Goal: Navigation & Orientation: Find specific page/section

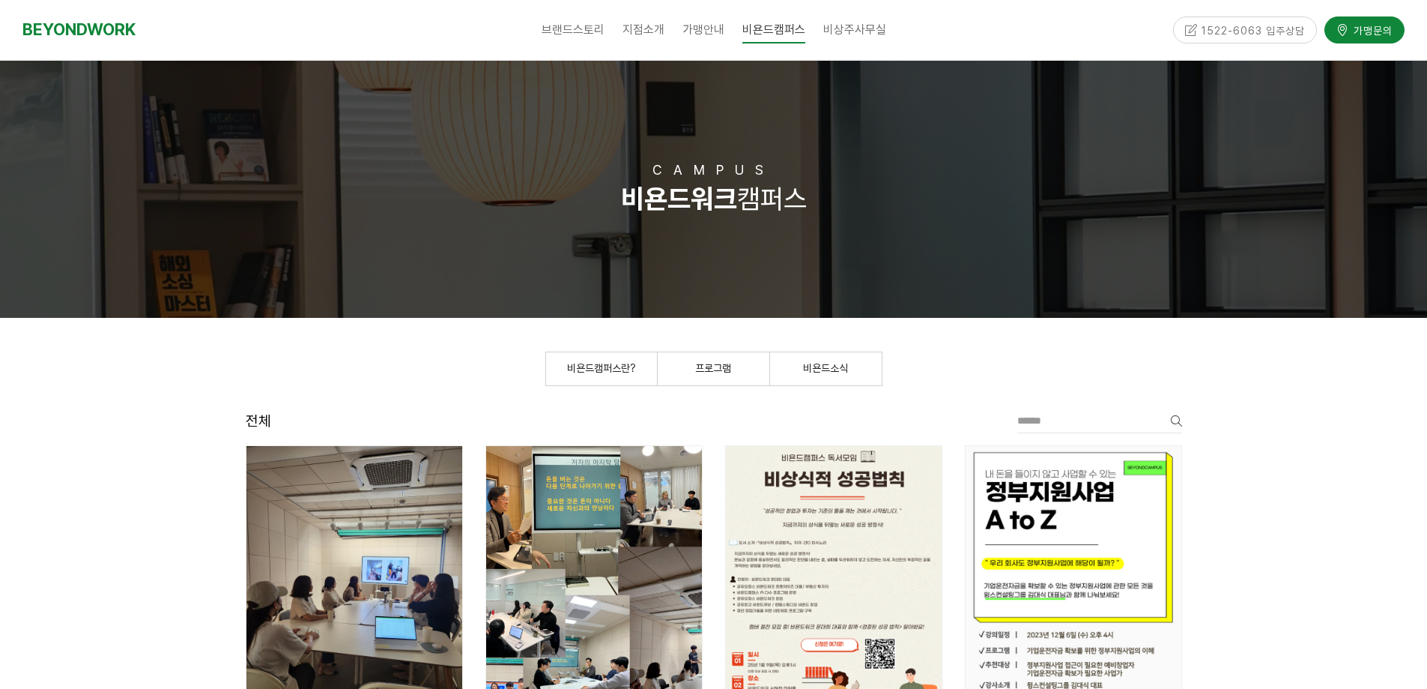
click at [706, 375] on link "프로그램" at bounding box center [714, 368] width 112 height 33
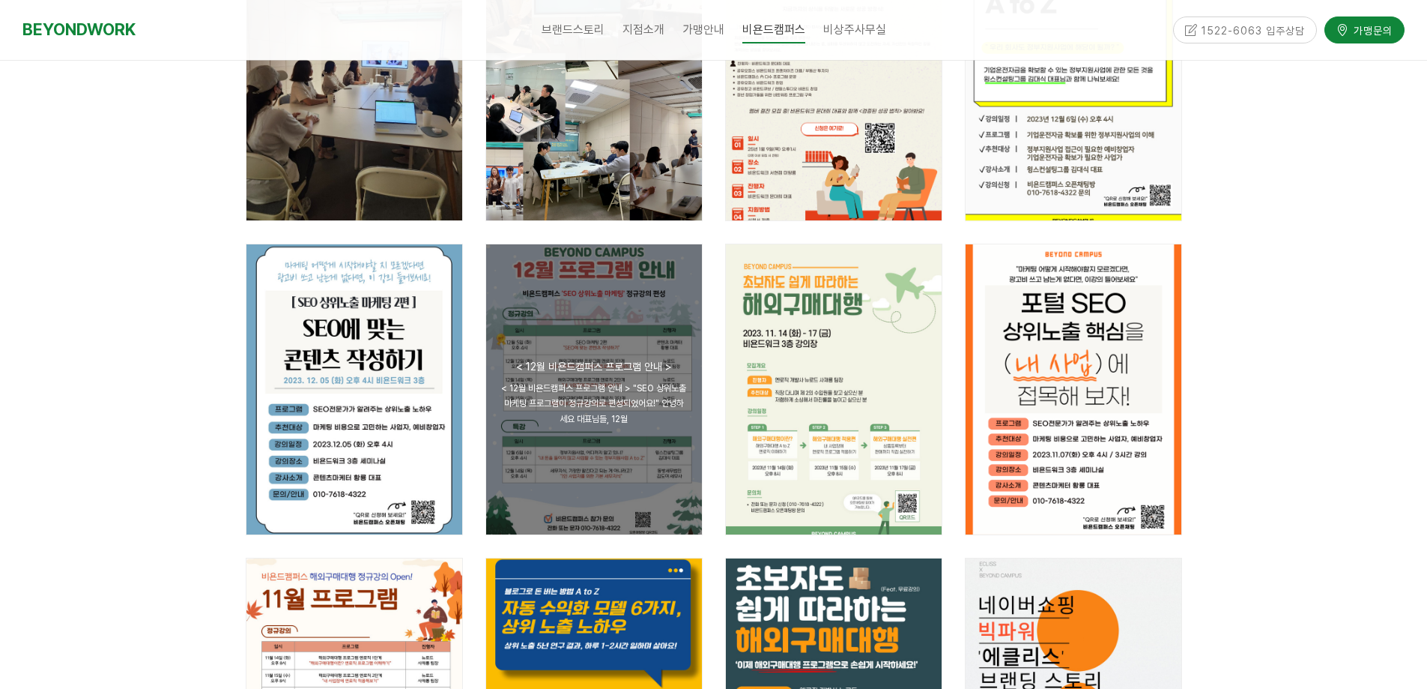
scroll to position [225, 0]
click at [611, 332] on div "공지 < 12월 비욘드캠퍼스 프로그램 안내 > < 12월 비욘드캠퍼스 프로그램 안내 > "SEO 상위노출 마케팅 프로그램이 정규강의로 편성되었…" at bounding box center [594, 388] width 216 height 290
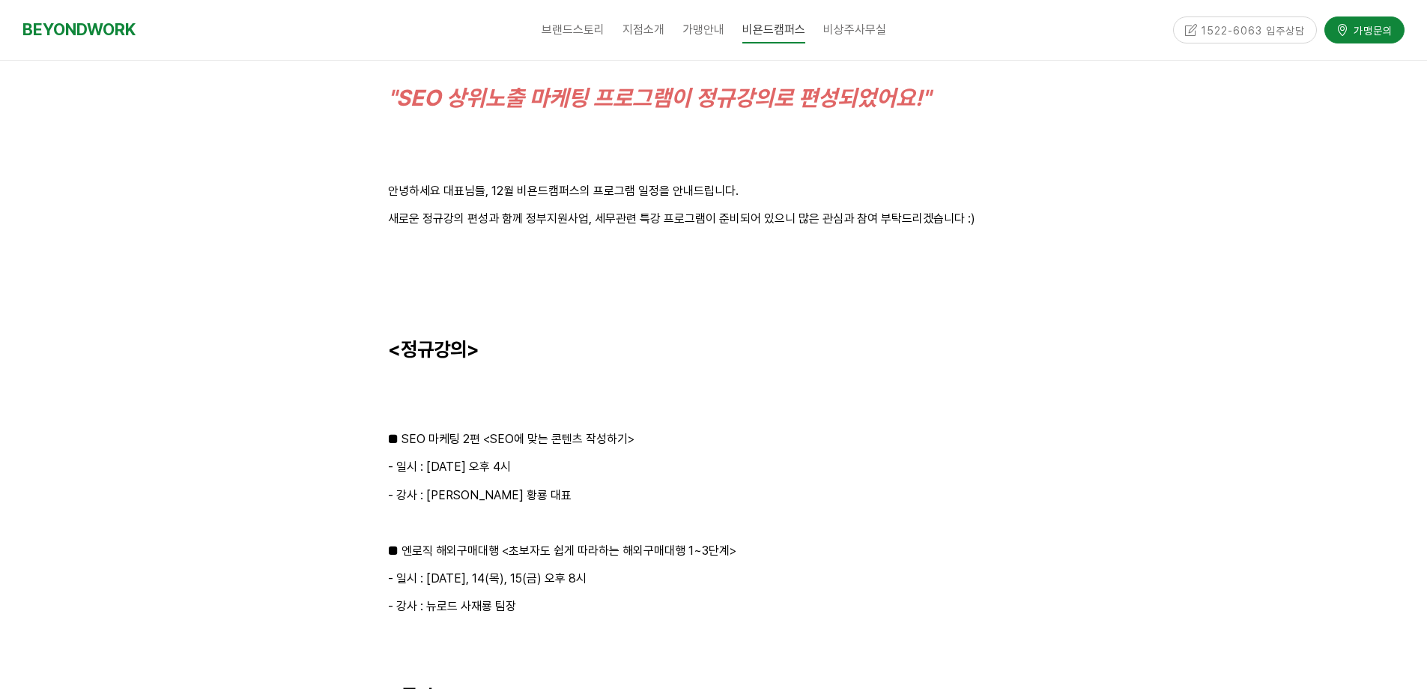
scroll to position [1199, 0]
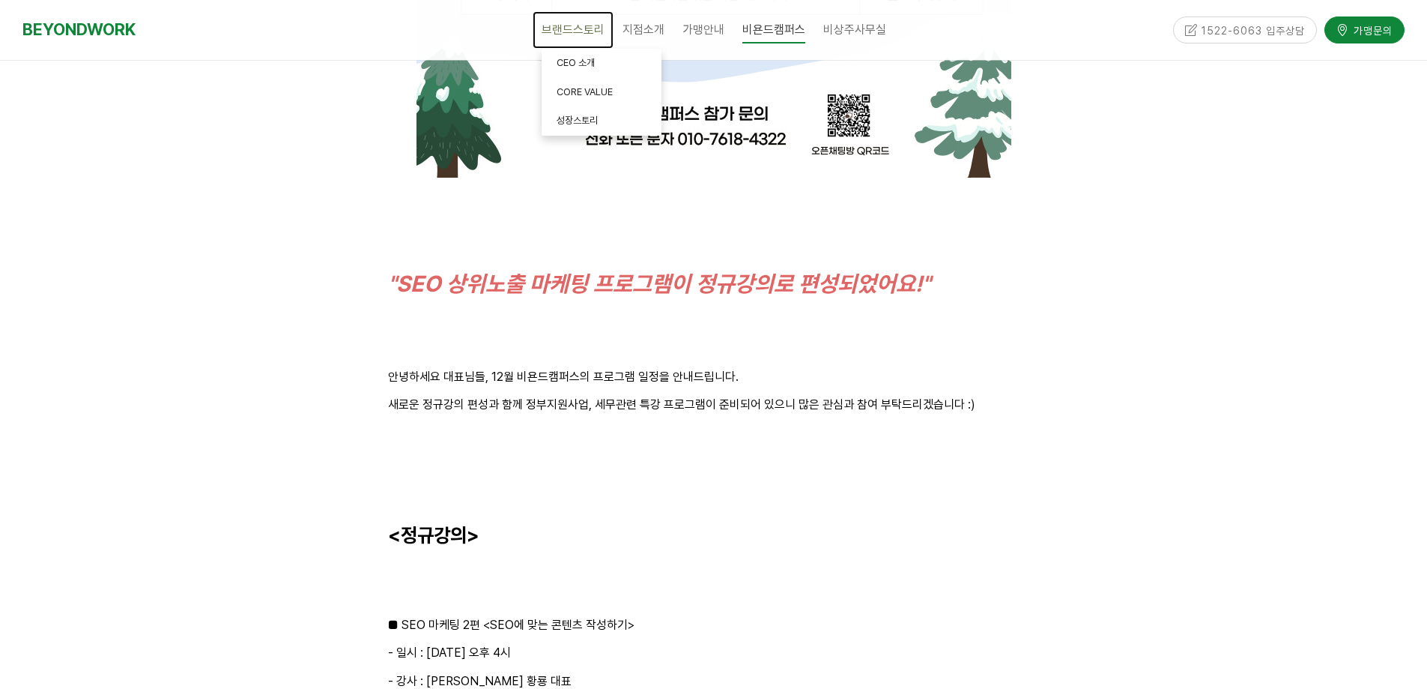
click at [578, 29] on span "브랜드스토리" at bounding box center [573, 29] width 63 height 14
